Goal: Task Accomplishment & Management: Manage account settings

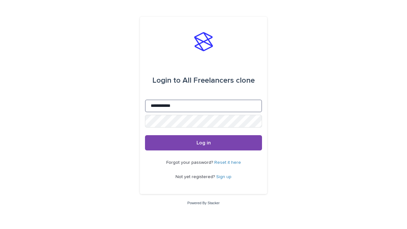
type input "**********"
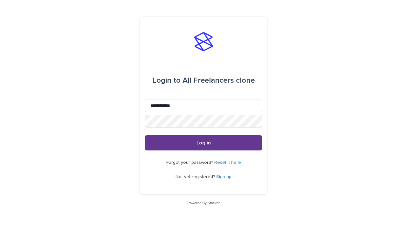
click at [203, 142] on span "Log in" at bounding box center [203, 142] width 14 height 5
